Goal: Transaction & Acquisition: Subscribe to service/newsletter

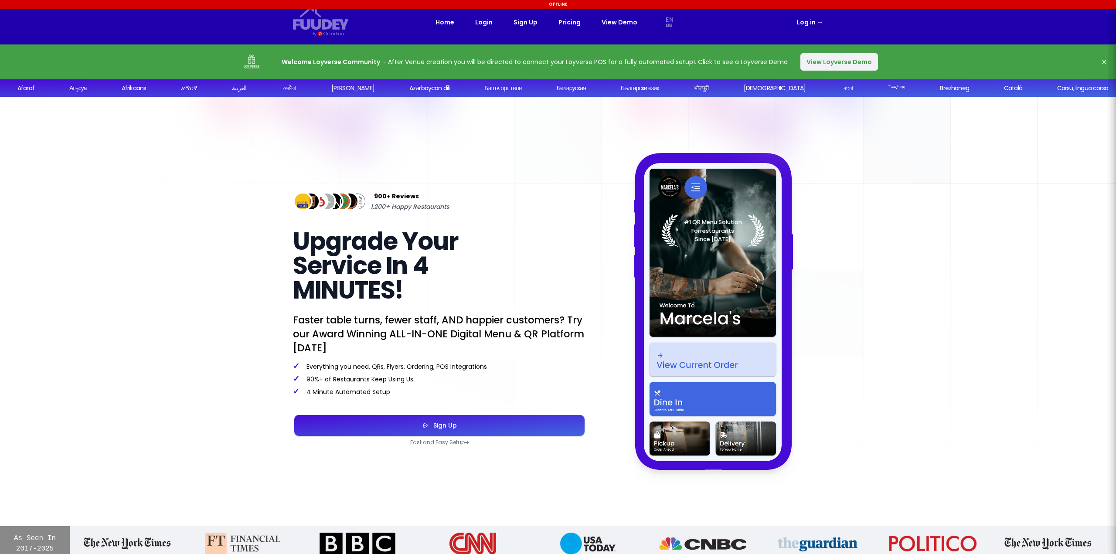
select select "en"
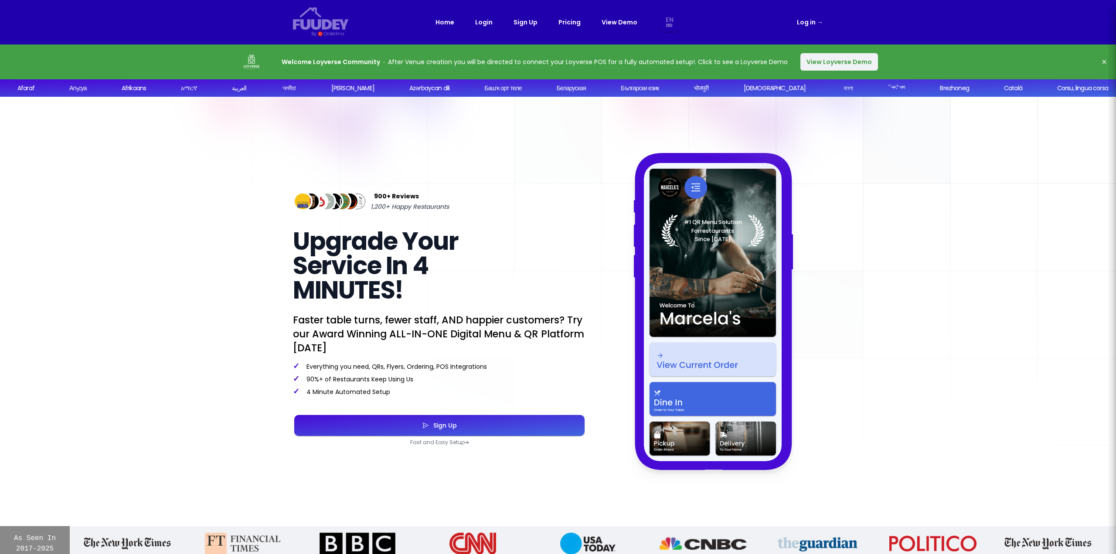
click at [562, 22] on link "Pricing" at bounding box center [569, 22] width 22 height 10
select select "en"
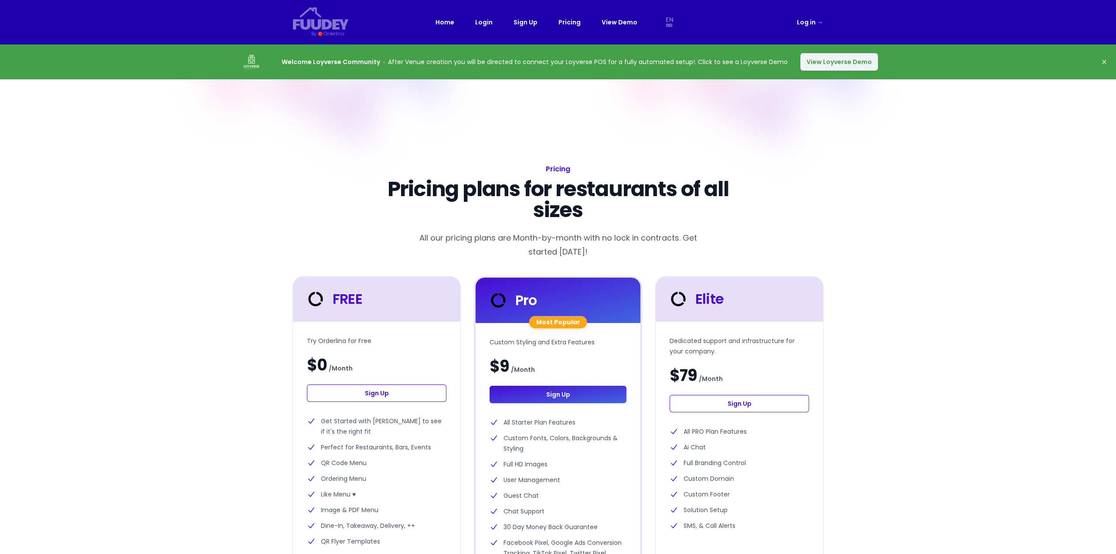
click at [409, 311] on div "FREE" at bounding box center [376, 298] width 167 height 45
select select "en"
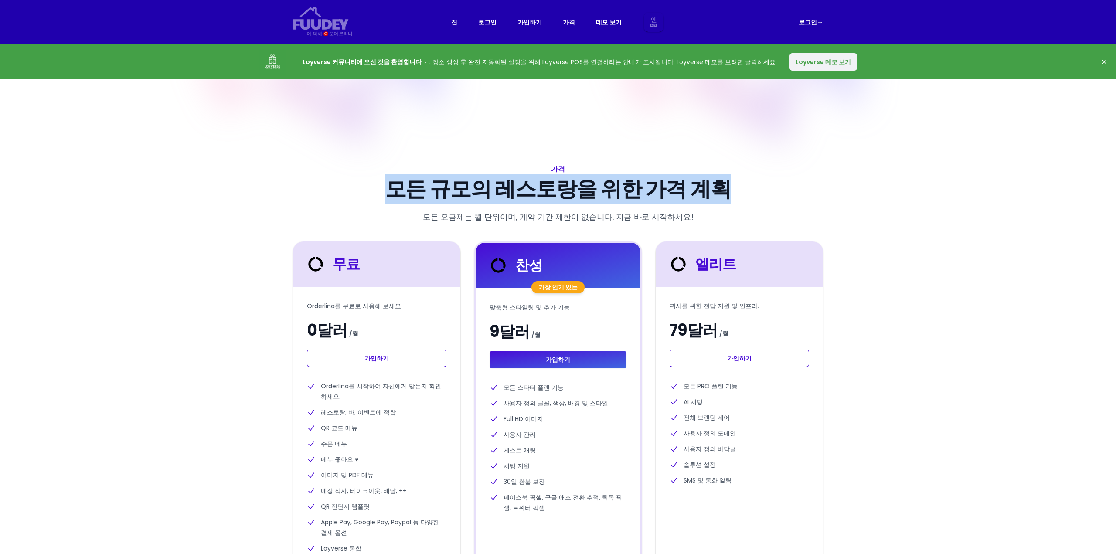
drag, startPoint x: 407, startPoint y: 191, endPoint x: 714, endPoint y: 185, distance: 307.0
click at [714, 185] on font "모든 규모의 레스토랑을 위한 가격 계획" at bounding box center [558, 188] width 346 height 29
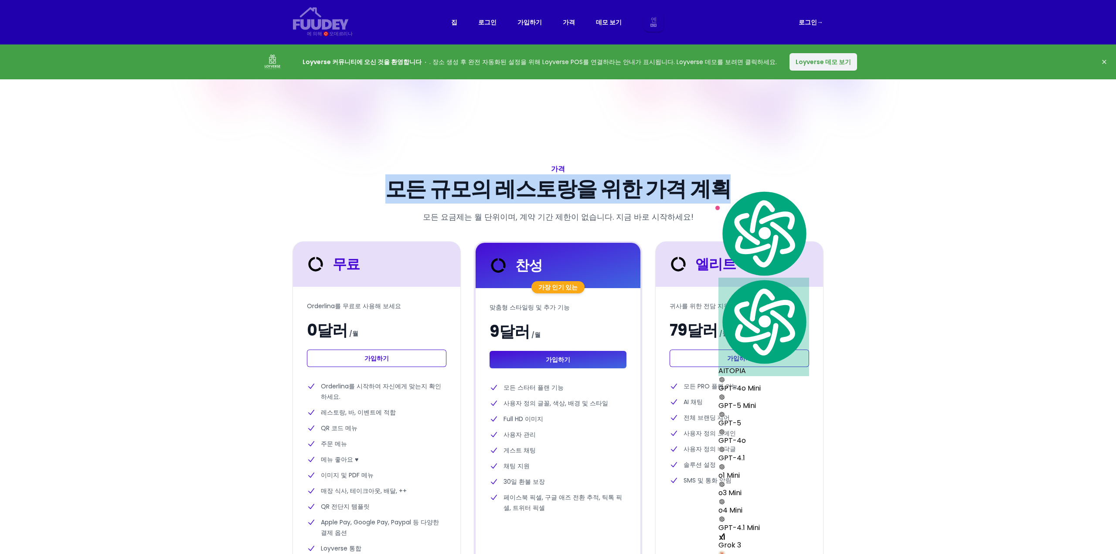
click at [534, 196] on font "모든 규모의 레스토랑을 위한 가격 계획" at bounding box center [558, 188] width 346 height 29
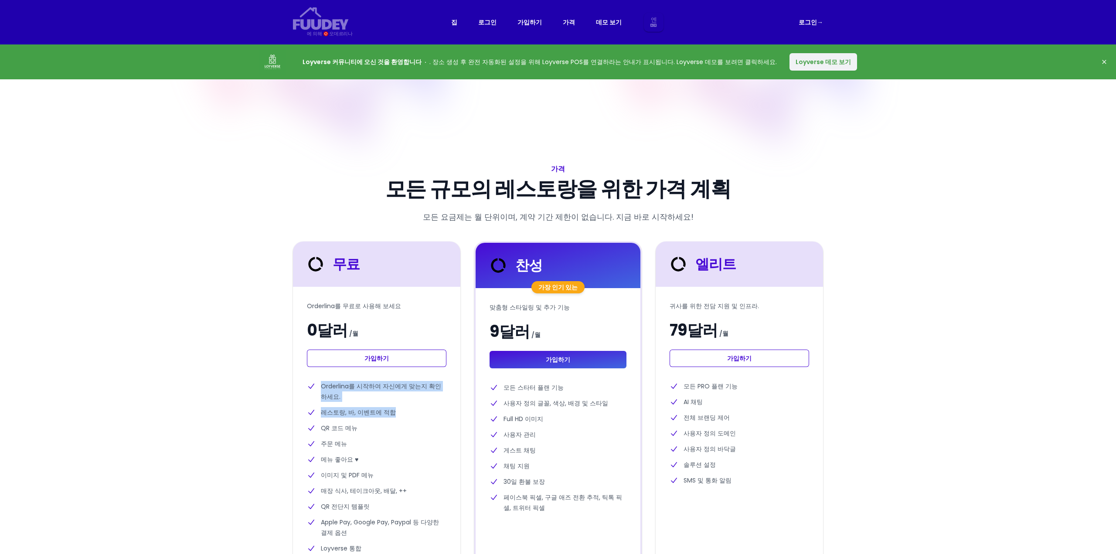
drag, startPoint x: 318, startPoint y: 386, endPoint x: 424, endPoint y: 409, distance: 108.7
click at [424, 409] on ul "Orderlina를 시작하여 자신에게 맞는지 확인하세요. 레스토랑, 바, 이벤트에 적합 QR 코드 메뉴 주문 메뉴 메뉴 좋아요 ♥ 이미지 및 …" at bounding box center [377, 467] width 140 height 173
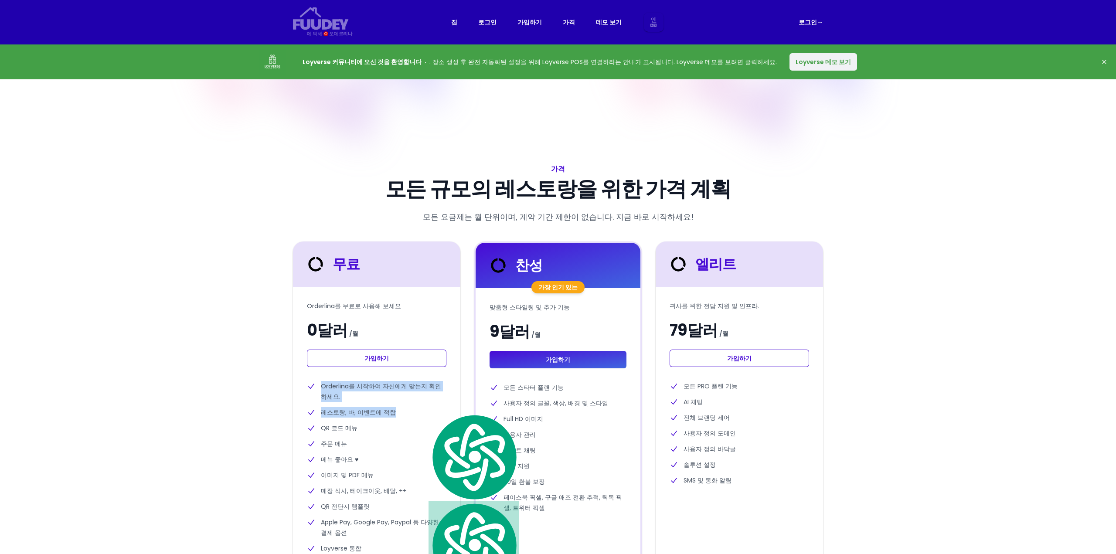
click at [420, 409] on li "레스토랑, 바, 이벤트에 적합" at bounding box center [377, 412] width 140 height 10
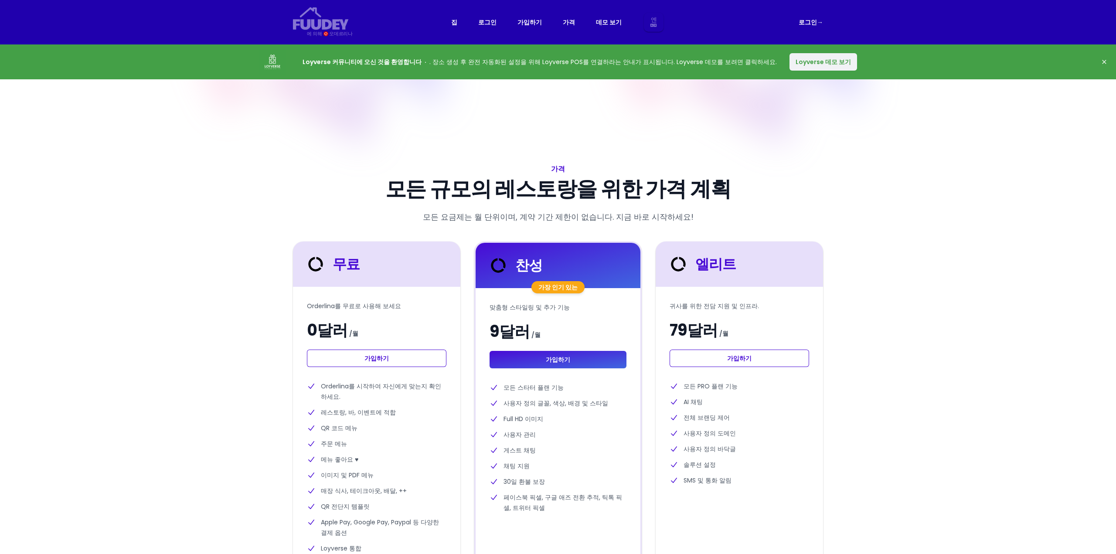
click at [349, 427] on font "QR 코드 메뉴" at bounding box center [339, 428] width 37 height 9
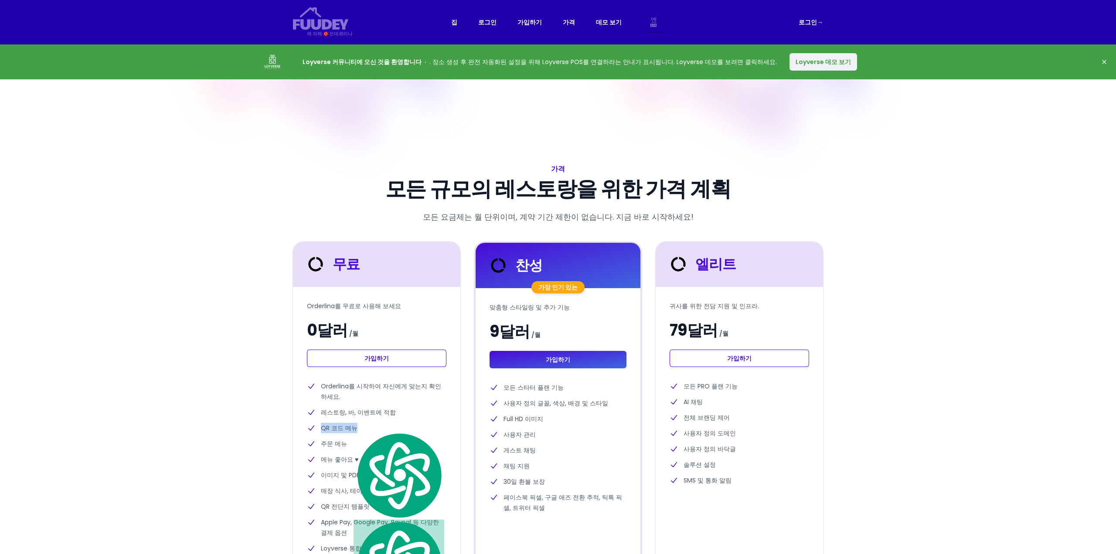
click at [349, 427] on font "QR 코드 메뉴" at bounding box center [339, 428] width 37 height 9
click at [798, 76] on div "Loyverse 커뮤니티에 오신 것을 환영합니다 . 장소 생성 후 완전 자동화된 설정을 위해 Loyverse POS를 연결하라는 안내가 표시됩…" at bounding box center [558, 61] width 1116 height 35
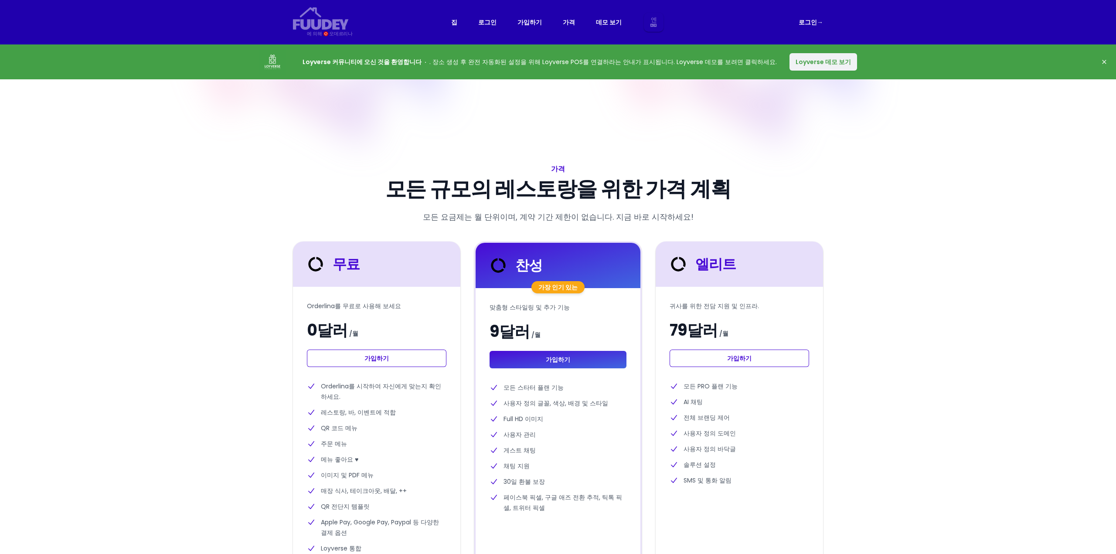
click at [804, 64] on font "Loyverse 데모 보기" at bounding box center [823, 62] width 55 height 9
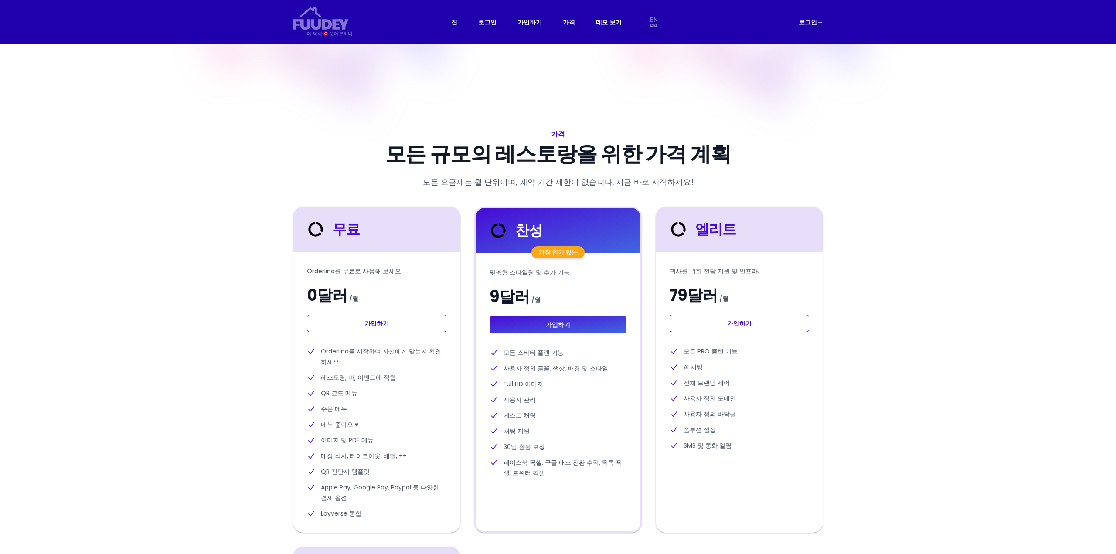
select select "en"
click at [567, 170] on div "모든 규모의 레스토랑을 위한 가격 계획 모든 요금제는 월 단위이며, 계약 기간 제한이 없습니다. 지금 바로 시작하세요! 무료 Orderlina…" at bounding box center [558, 474] width 530 height 661
click at [388, 326] on link "가입하기" at bounding box center [377, 323] width 140 height 17
select select "en"
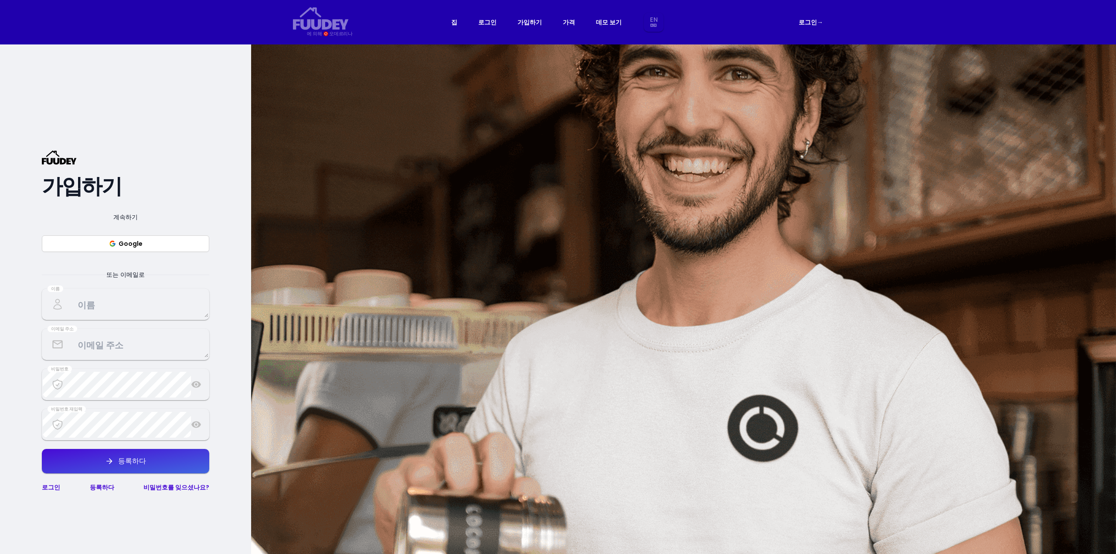
click at [73, 190] on font "가입하기" at bounding box center [81, 186] width 79 height 29
click at [65, 159] on rect at bounding box center [58, 157] width 35 height 14
select select "en"
drag, startPoint x: 137, startPoint y: 308, endPoint x: 145, endPoint y: 296, distance: 14.3
click at [137, 308] on textarea at bounding box center [126, 305] width 166 height 26
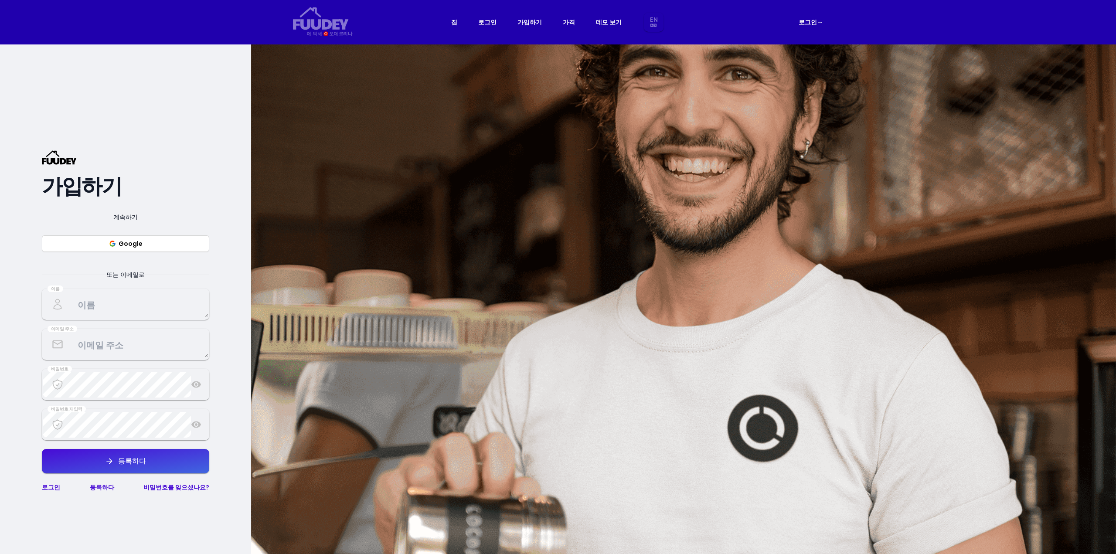
select select "en"
click at [61, 183] on font "가입하기" at bounding box center [81, 186] width 79 height 29
click at [320, 27] on icon "글로벌" at bounding box center [316, 24] width 10 height 10
select select "en"
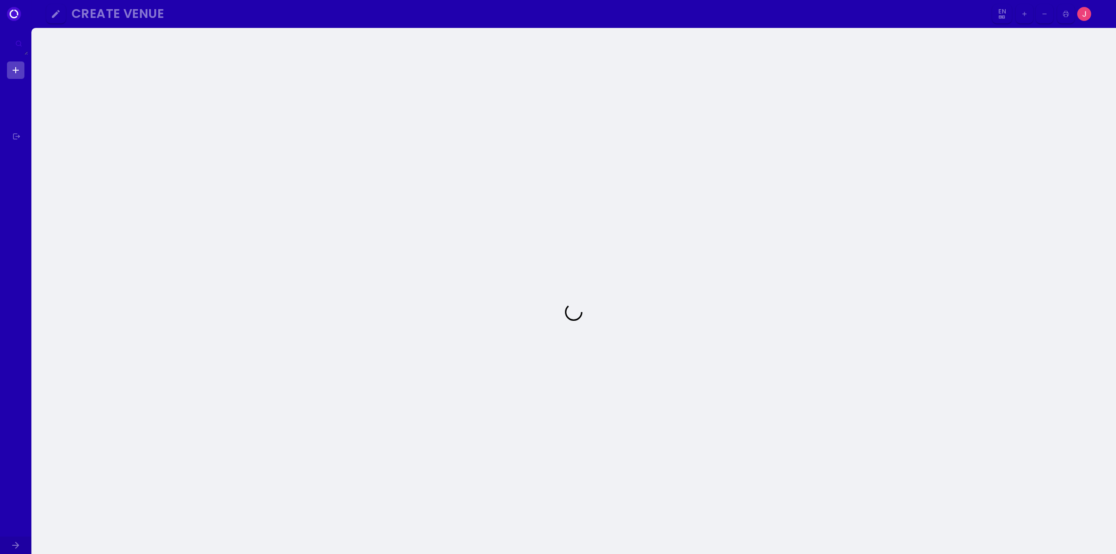
select select "en"
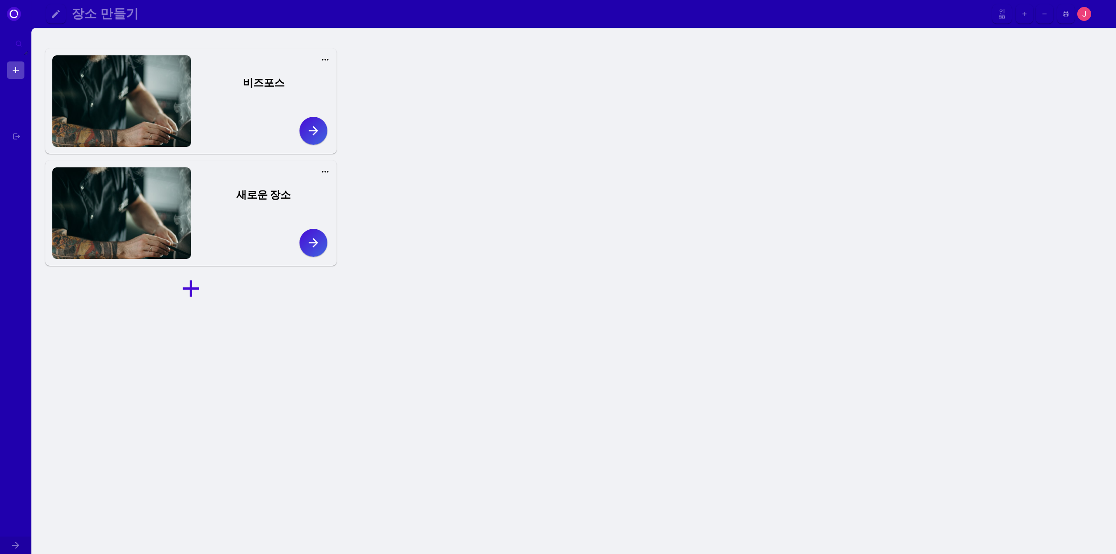
click at [322, 174] on icon at bounding box center [325, 171] width 9 height 9
select select "en"
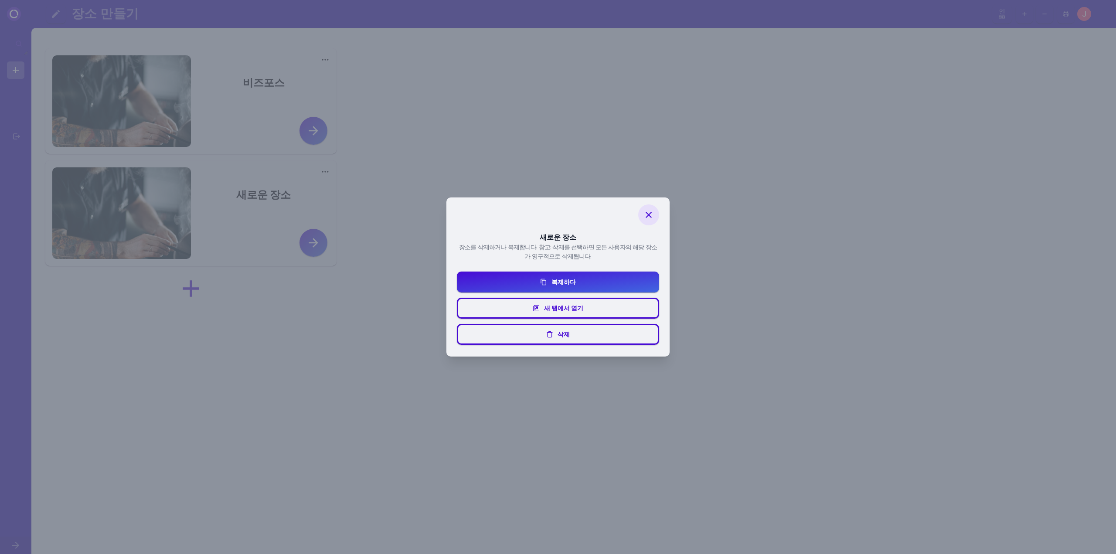
click at [583, 334] on button "삭제" at bounding box center [558, 334] width 202 height 21
select select "en"
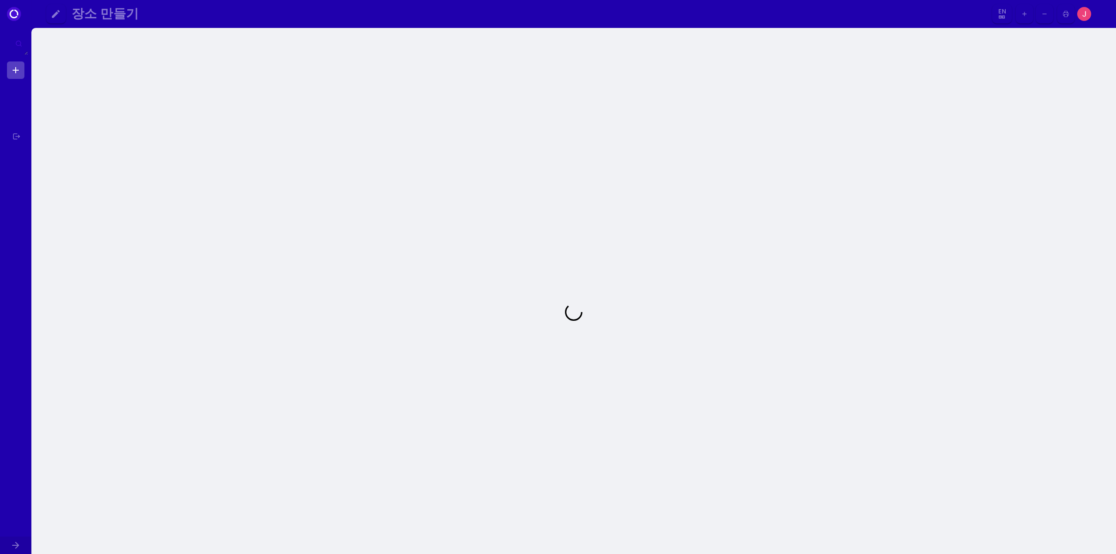
select select "en"
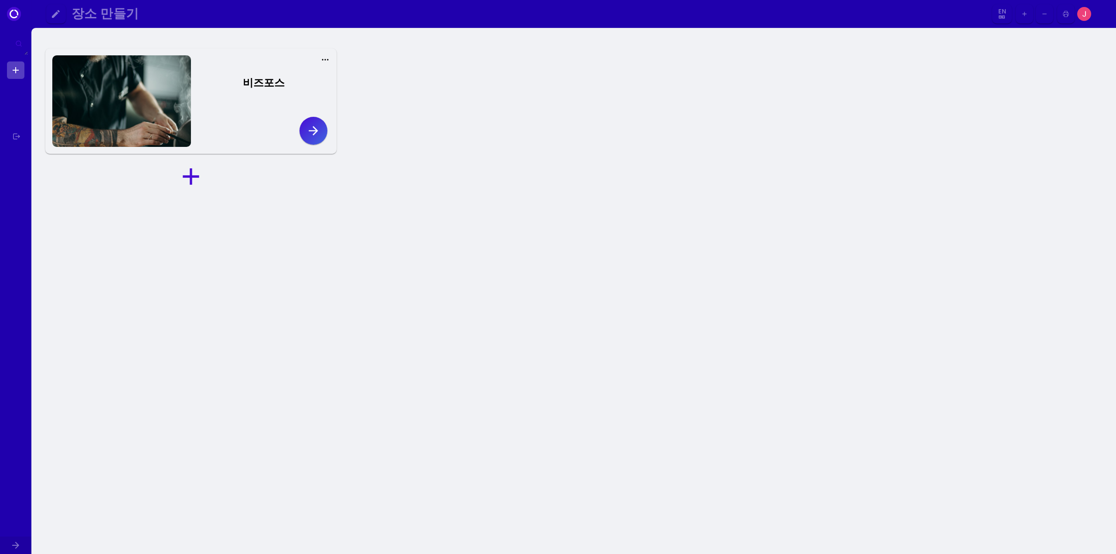
click at [17, 14] on icon at bounding box center [14, 14] width 14 height 14
click at [1069, 10] on icon "button" at bounding box center [1065, 14] width 7 height 44
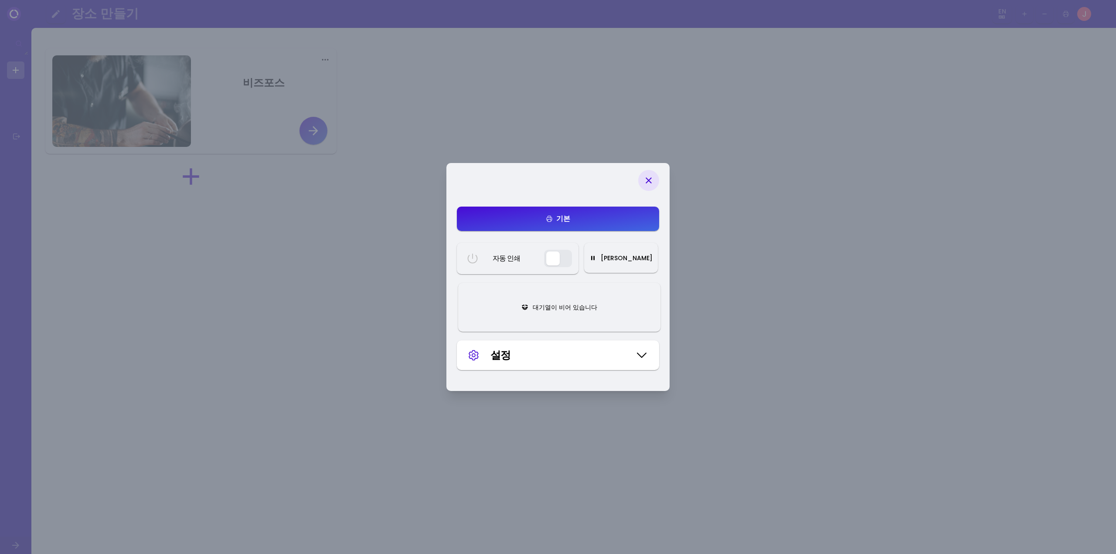
click at [657, 185] on div at bounding box center [648, 180] width 21 height 21
select select "en"
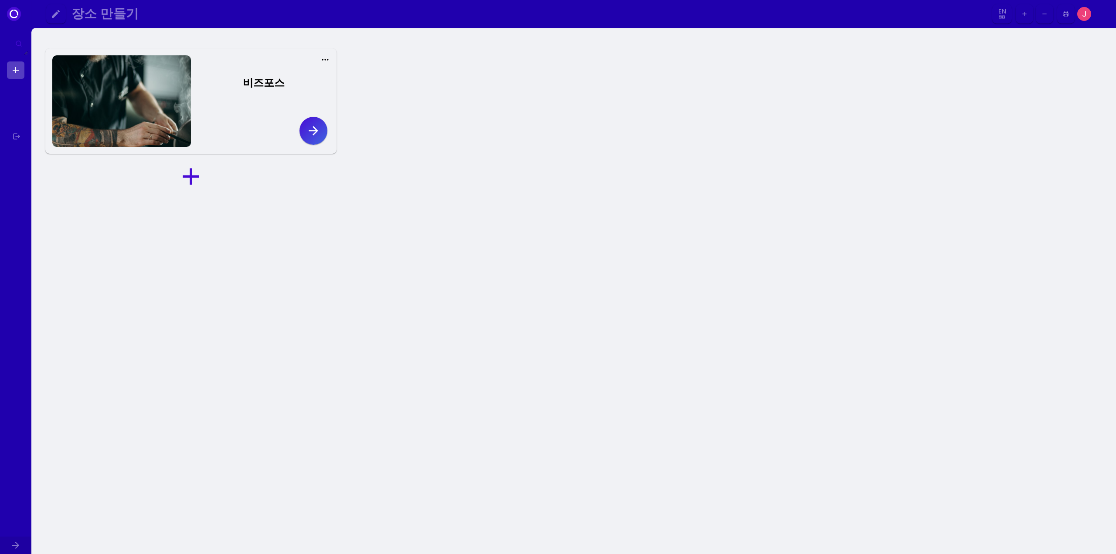
click at [997, 19] on select "En Ko Zh Aa Ab Af Am Ar As Ay Az Ba Be Bg Bh Bi Bn Bo Br Ca Co Cs Cy Da De Dz E…" at bounding box center [1002, 14] width 16 height 20
select select "ko"
click at [1028, 14] on button "button" at bounding box center [1024, 14] width 17 height 20
select select "ko"
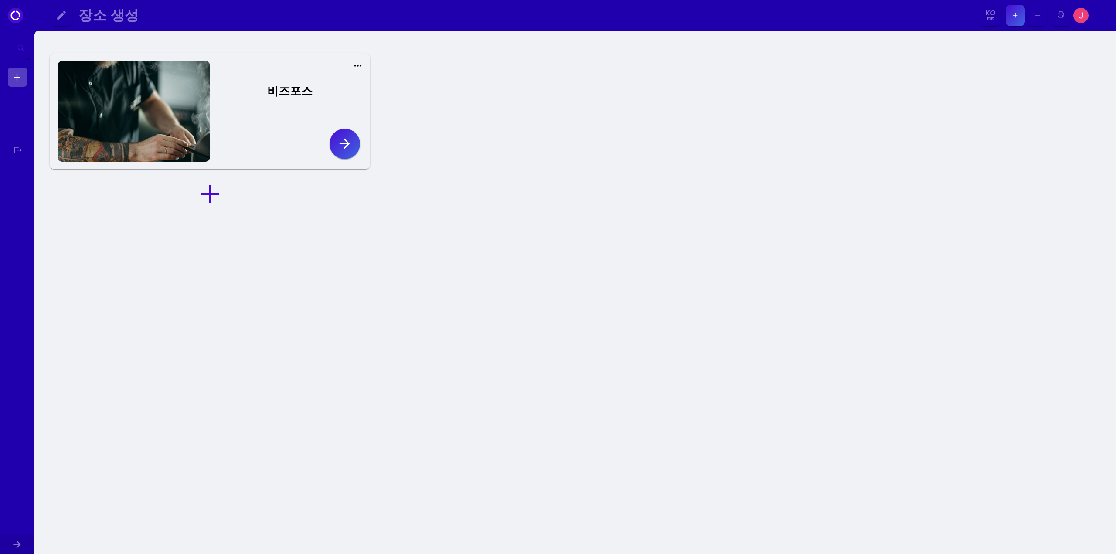
click at [1045, 17] on button "button" at bounding box center [1037, 15] width 19 height 21
select select "ko"
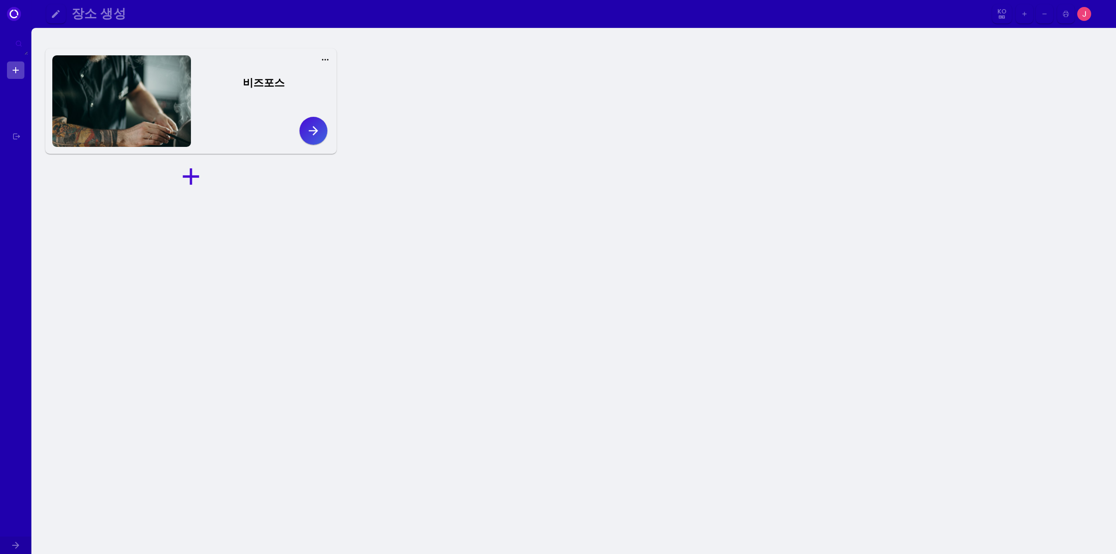
click at [1041, 17] on icon "button" at bounding box center [1044, 13] width 7 height 7
select select "ko"
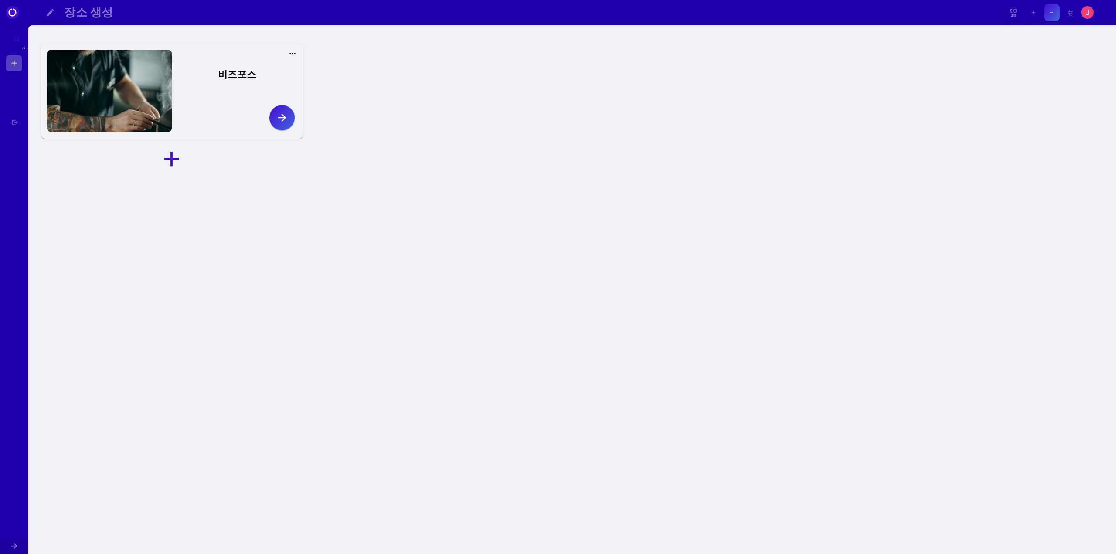
click at [1072, 14] on icon "button" at bounding box center [1071, 12] width 6 height 39
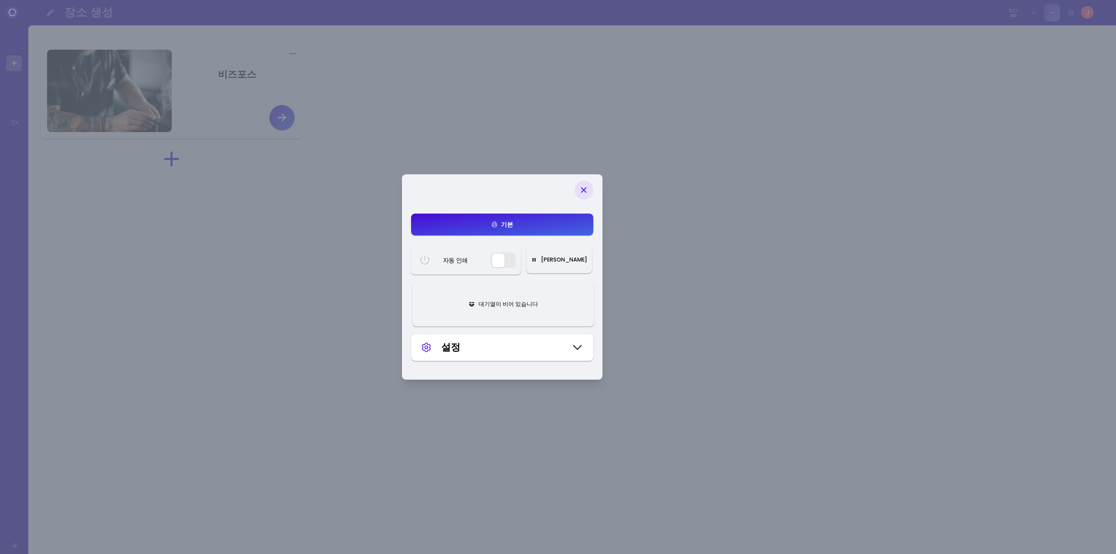
click at [508, 343] on div "설정" at bounding box center [504, 347] width 126 height 14
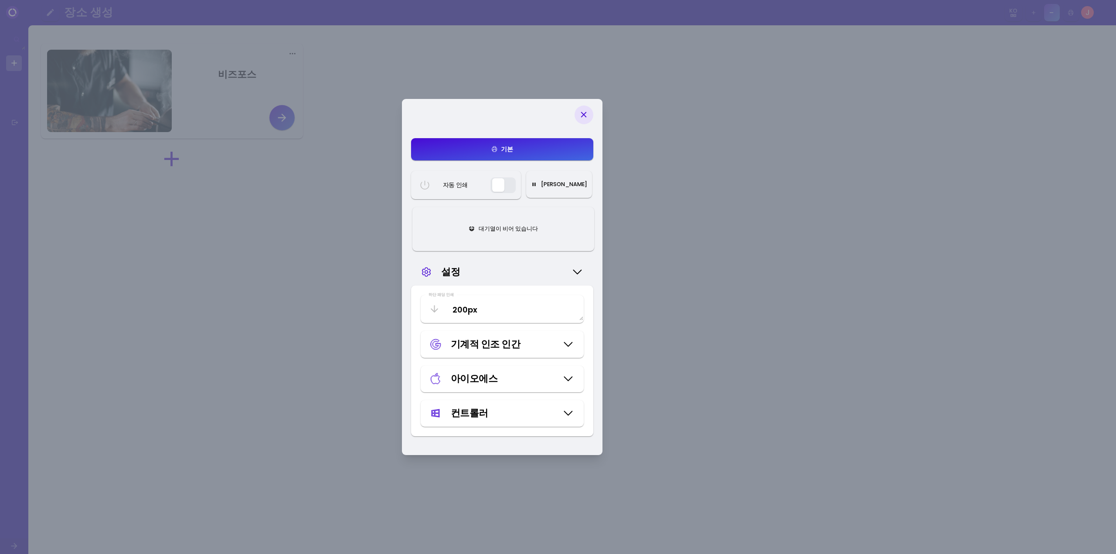
click at [580, 110] on icon at bounding box center [584, 115] width 10 height 10
select select "ko"
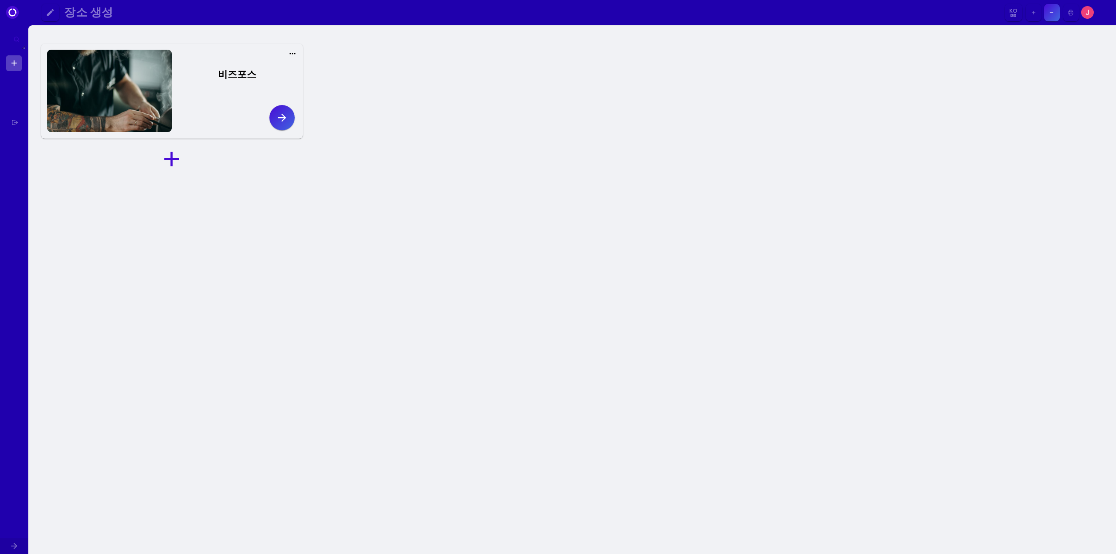
click at [56, 14] on button "button" at bounding box center [49, 12] width 17 height 17
drag, startPoint x: 20, startPoint y: 36, endPoint x: 21, endPoint y: 41, distance: 5.7
click at [20, 36] on div at bounding box center [16, 39] width 11 height 11
click at [17, 41] on icon at bounding box center [17, 39] width 6 height 6
click at [10, 13] on icon at bounding box center [12, 12] width 13 height 13
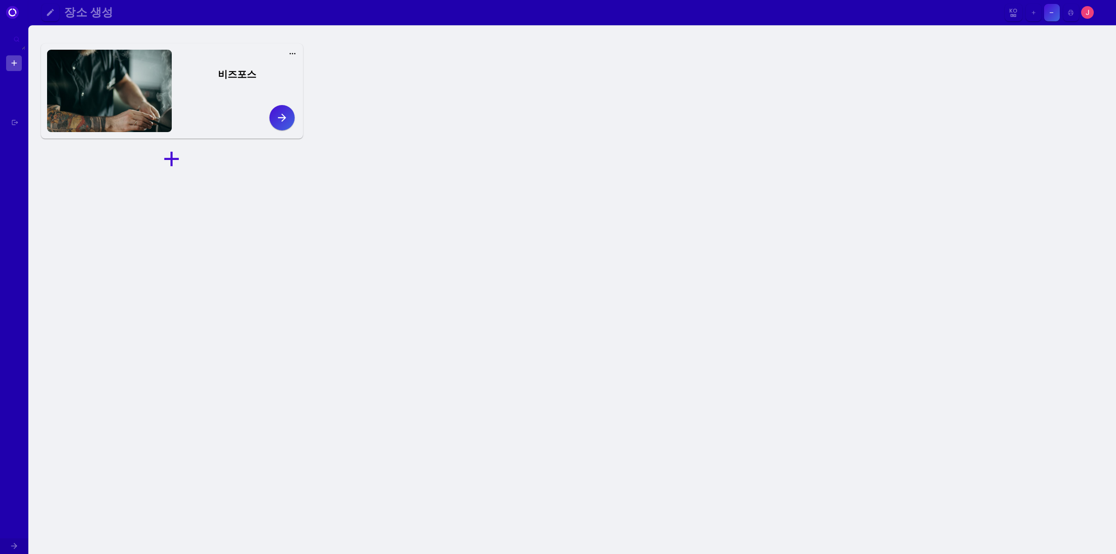
select select "ko"
